Goal: Task Accomplishment & Management: Use online tool/utility

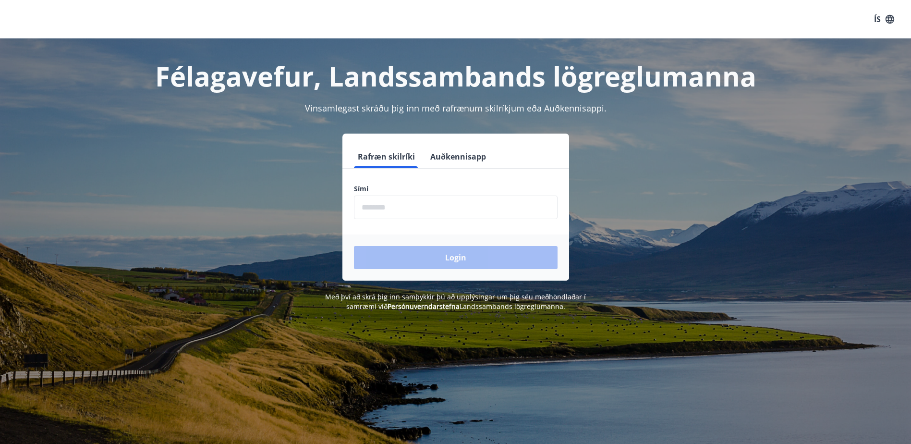
click at [389, 210] on input "phone" at bounding box center [456, 208] width 204 height 24
type input "********"
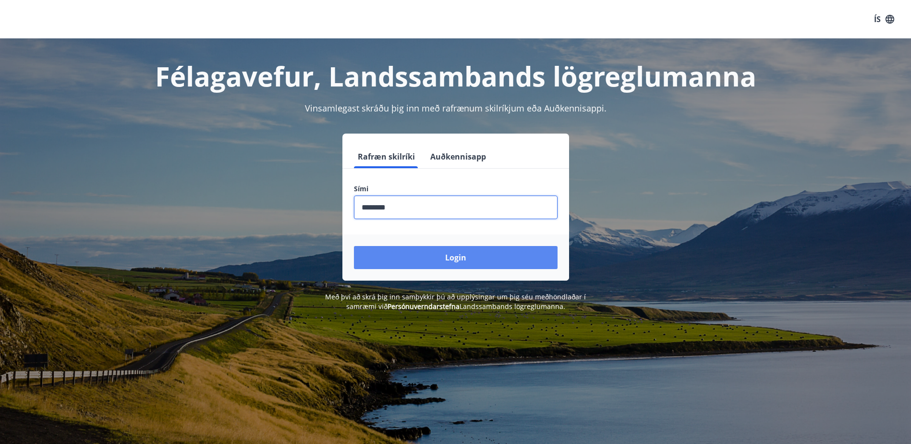
click at [416, 254] on button "Login" at bounding box center [456, 257] width 204 height 23
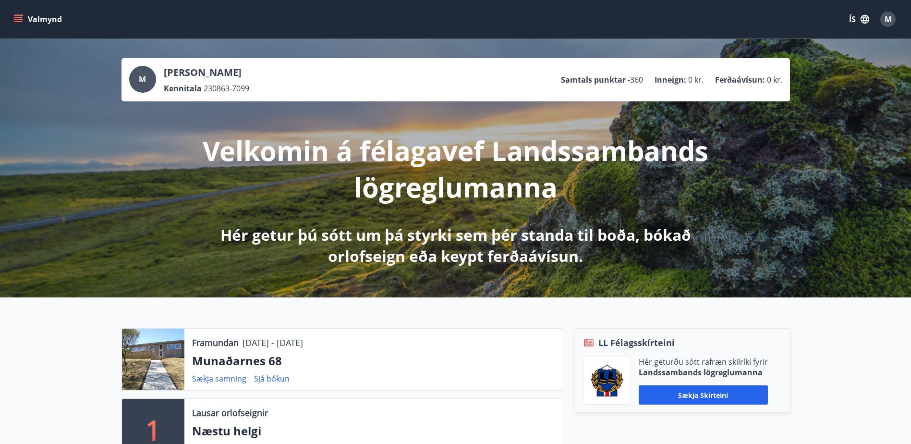
click at [56, 20] on button "Valmynd" at bounding box center [39, 19] width 54 height 17
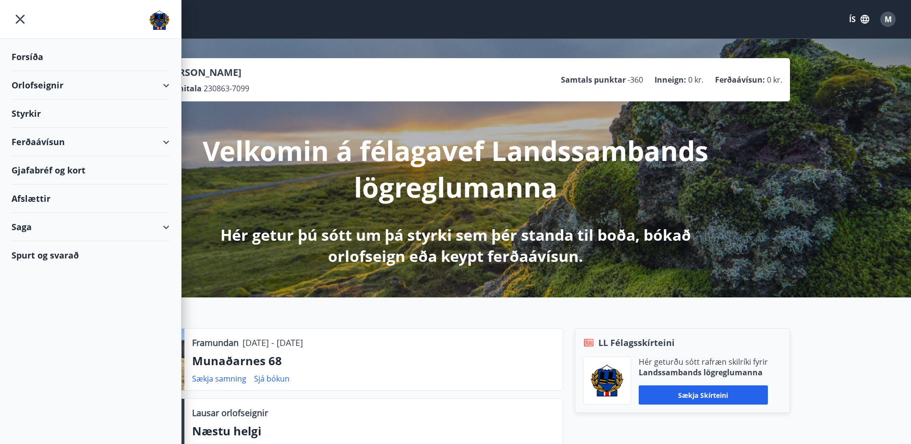
click at [167, 86] on div "Orlofseignir" at bounding box center [91, 85] width 158 height 28
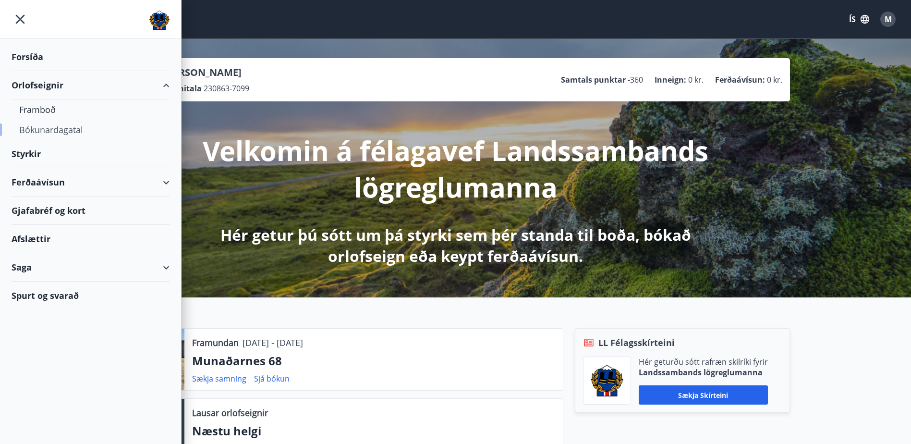
click at [82, 128] on div "Bókunardagatal" at bounding box center [90, 130] width 143 height 20
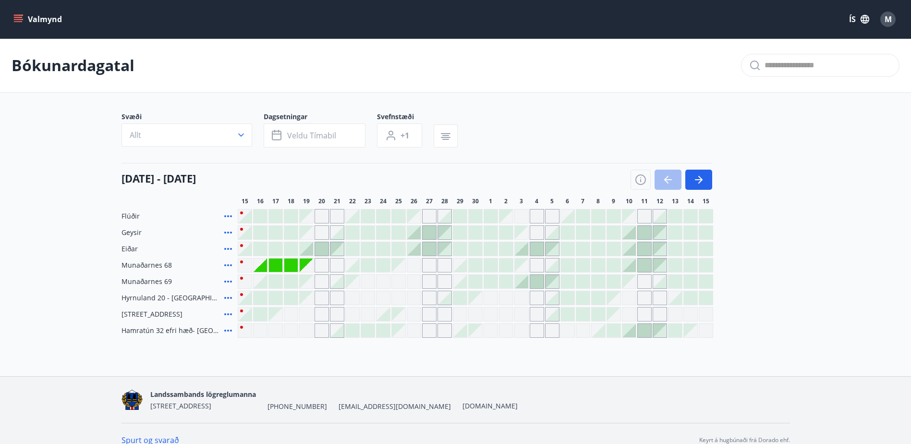
click at [265, 282] on div at bounding box center [260, 281] width 13 height 13
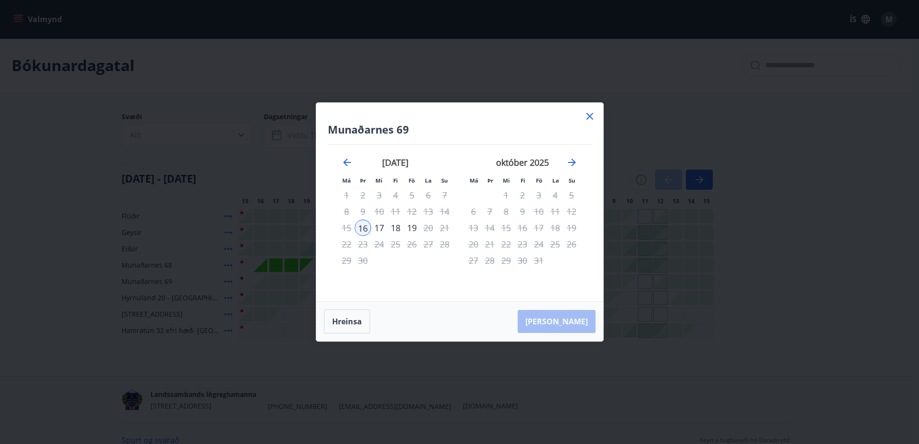
click at [587, 115] on icon at bounding box center [590, 117] width 12 height 12
